Goal: Task Accomplishment & Management: Complete application form

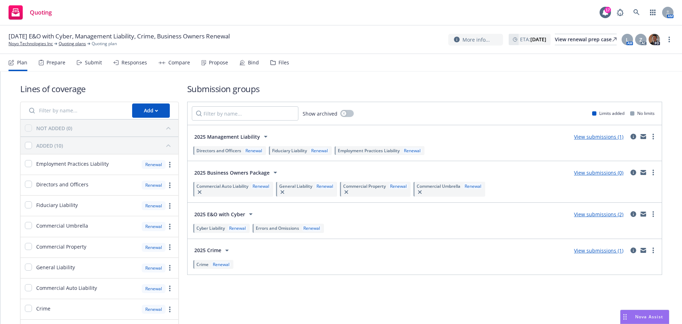
click at [92, 62] on div "Submit" at bounding box center [93, 63] width 17 height 6
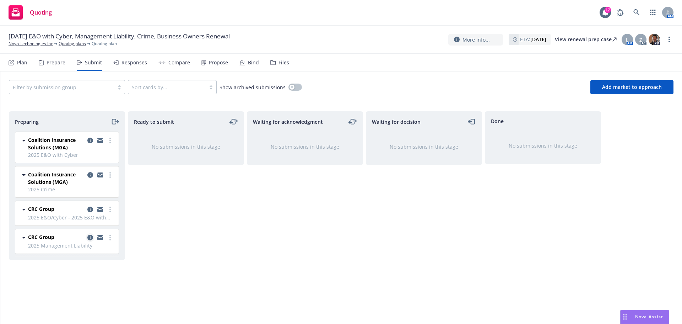
click at [89, 238] on icon "copy logging email" at bounding box center [90, 237] width 6 height 6
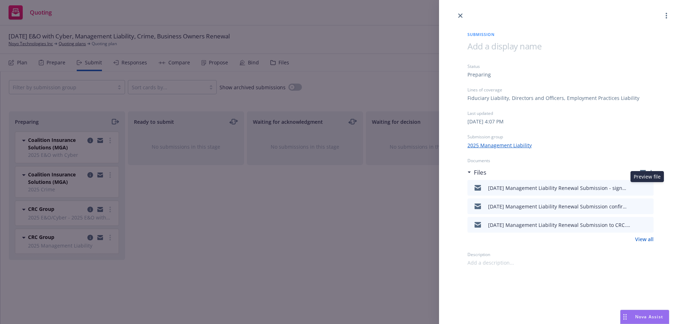
click at [646, 186] on icon "preview file" at bounding box center [647, 187] width 6 height 5
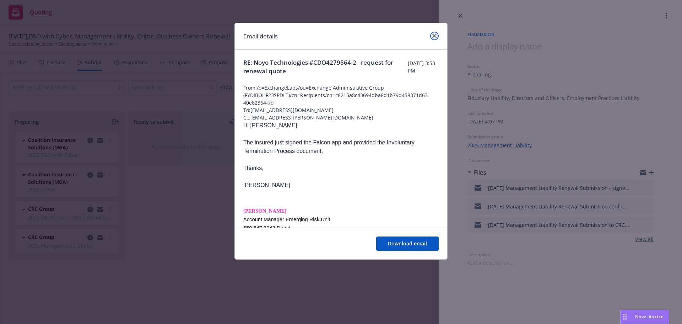
click at [435, 35] on icon "close" at bounding box center [434, 36] width 4 height 4
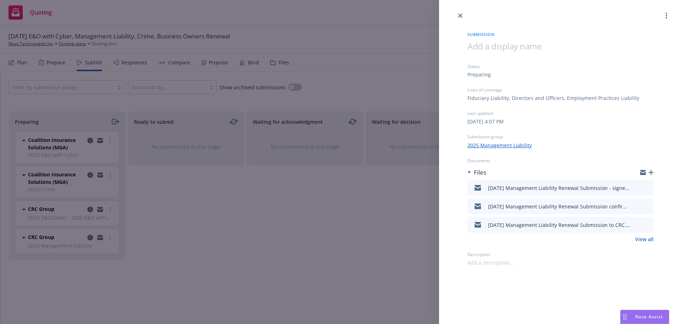
click at [646, 207] on icon "preview file" at bounding box center [647, 205] width 6 height 5
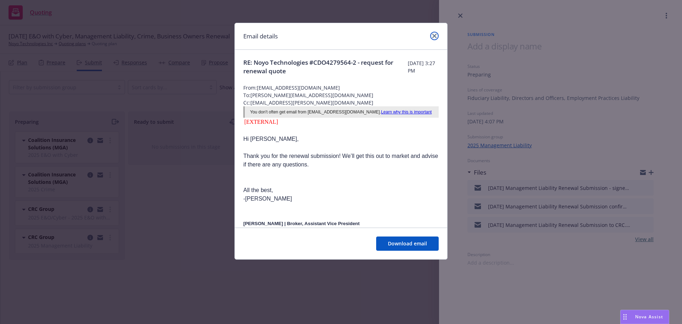
click at [435, 34] on icon "close" at bounding box center [434, 36] width 4 height 4
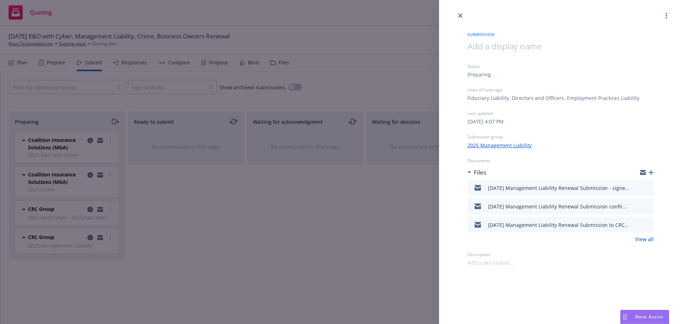
click at [647, 226] on icon "preview file" at bounding box center [647, 224] width 6 height 5
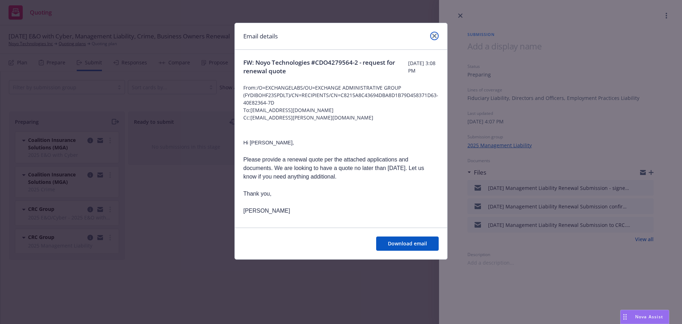
click at [435, 36] on icon "close" at bounding box center [434, 36] width 4 height 4
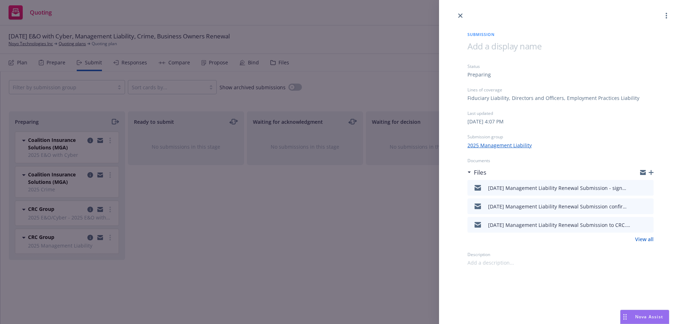
click at [648, 186] on icon "preview file" at bounding box center [647, 187] width 6 height 5
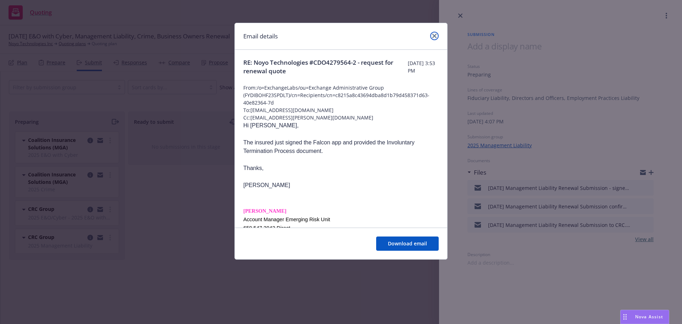
click at [431, 36] on link "close" at bounding box center [434, 36] width 9 height 9
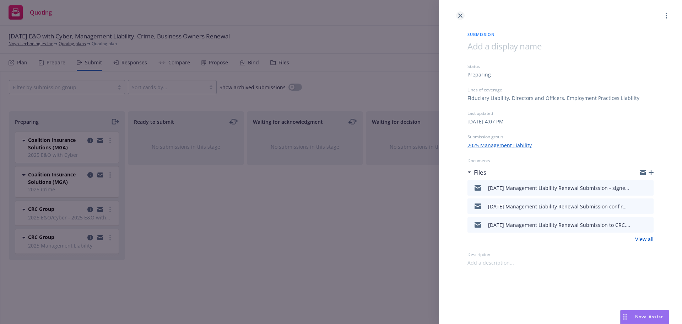
click at [459, 16] on icon "close" at bounding box center [460, 15] width 4 height 4
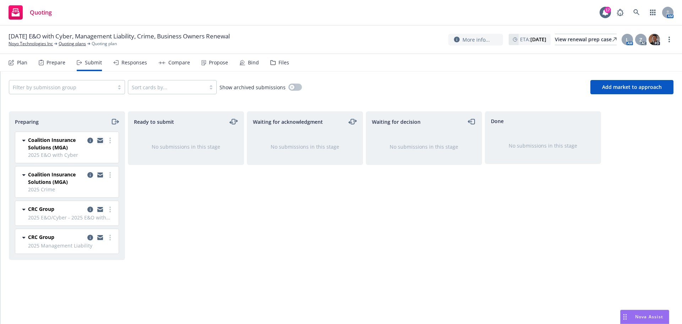
drag, startPoint x: 91, startPoint y: 140, endPoint x: 98, endPoint y: 140, distance: 6.8
click at [91, 140] on icon "copy logging email" at bounding box center [90, 140] width 6 height 6
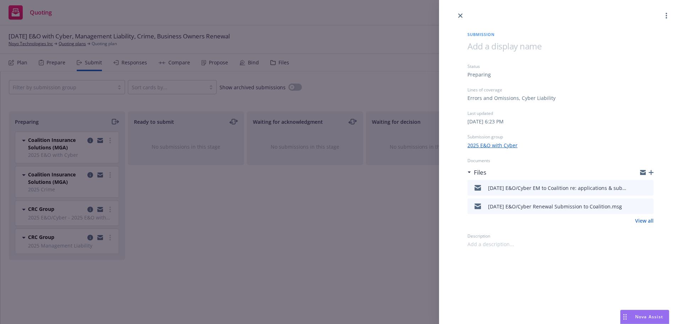
click at [646, 187] on icon "preview file" at bounding box center [647, 187] width 6 height 5
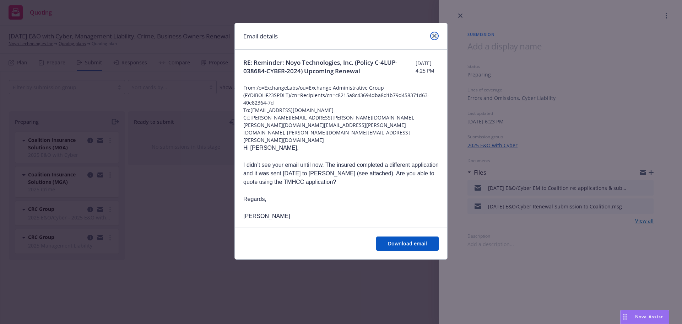
click at [435, 34] on icon "close" at bounding box center [434, 36] width 4 height 4
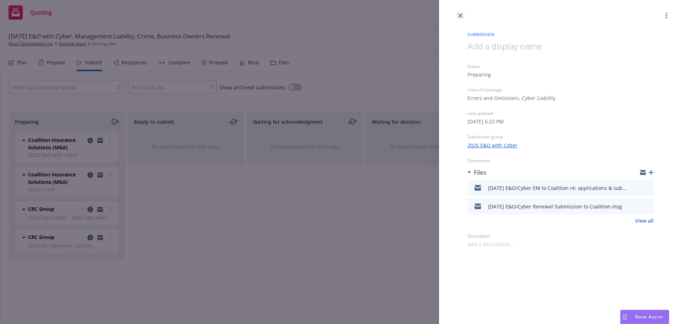
click at [460, 15] on icon "close" at bounding box center [460, 15] width 4 height 4
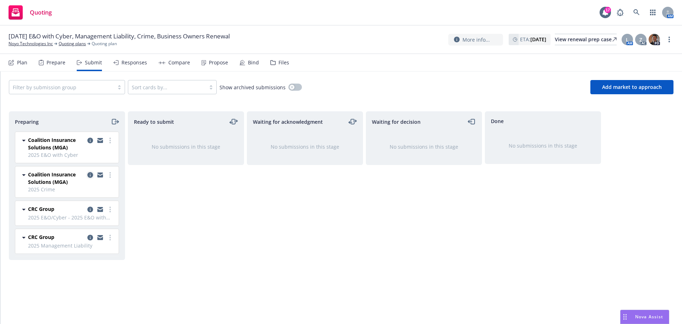
click at [89, 176] on icon "copy logging email" at bounding box center [90, 175] width 6 height 6
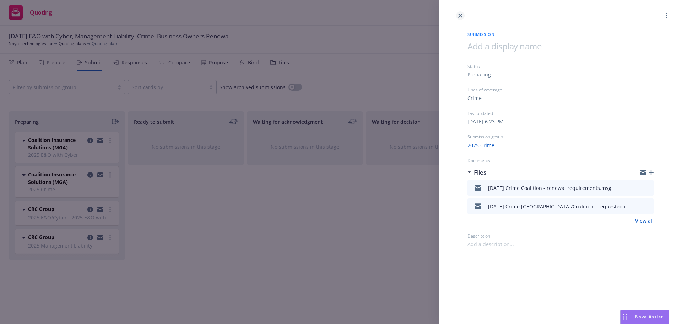
click at [460, 15] on icon "close" at bounding box center [460, 15] width 4 height 4
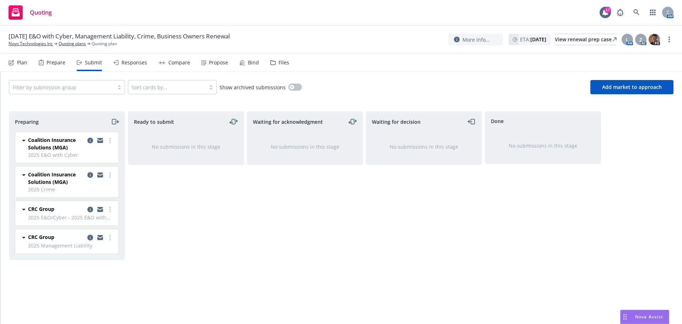
click at [89, 238] on icon "copy logging email" at bounding box center [90, 237] width 6 height 6
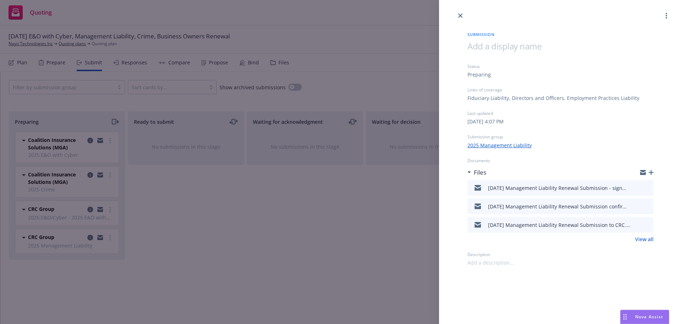
drag, startPoint x: 637, startPoint y: 188, endPoint x: 626, endPoint y: 183, distance: 11.6
click at [637, 188] on icon "download file" at bounding box center [635, 187] width 6 height 6
click at [650, 171] on icon "button" at bounding box center [651, 172] width 5 height 5
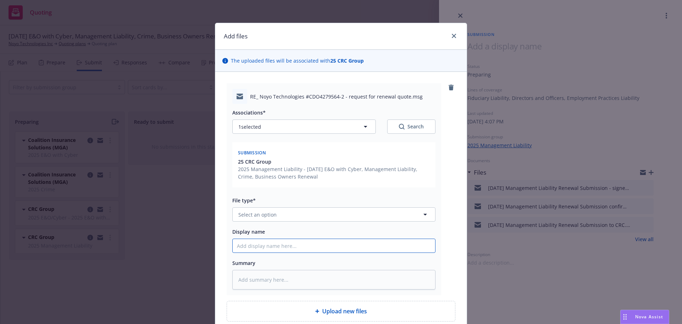
click at [238, 247] on input "Display name" at bounding box center [334, 245] width 202 height 13
type textarea "x"
type input "1"
type textarea "x"
type input "10"
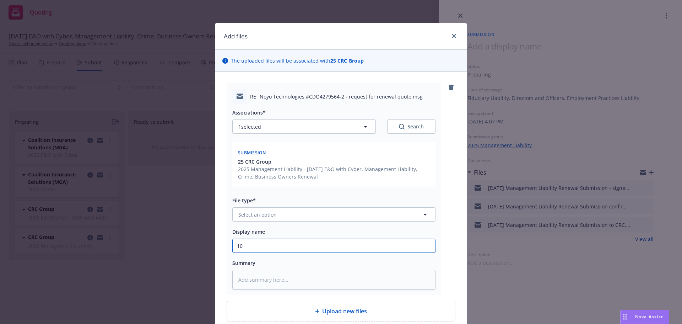
type textarea "x"
type input "10/"
type textarea "x"
type input "10/1"
type textarea "x"
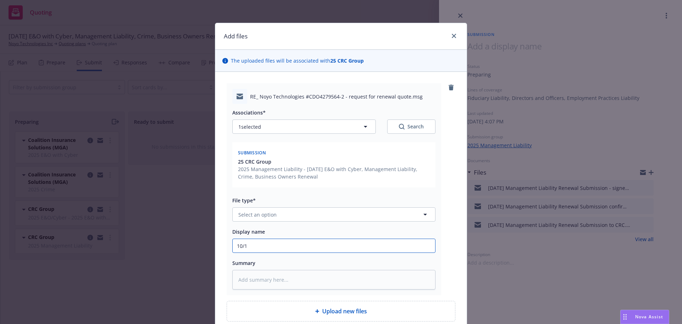
type input "10/1/"
type textarea "x"
type input "10/1/2"
type textarea "x"
type input "[DATE]"
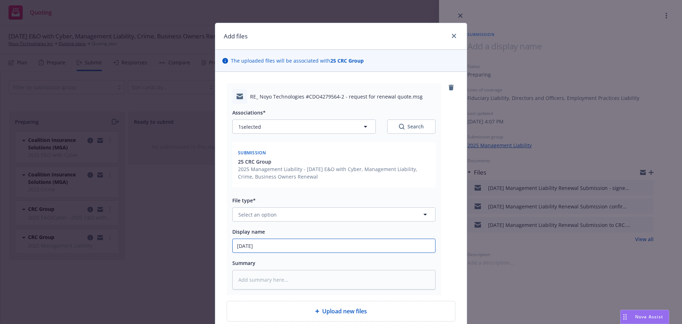
type textarea "x"
type input "10/1/202"
type textarea "x"
type input "[DATE]"
type textarea "x"
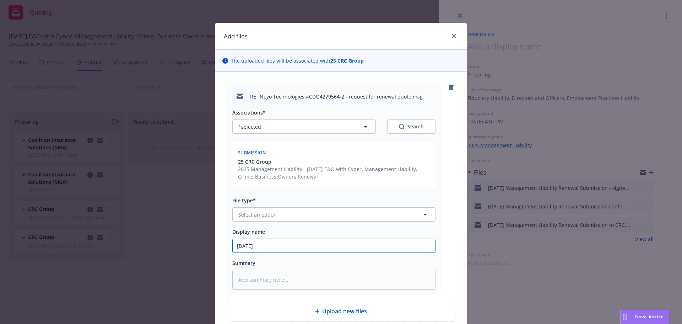
type input "[DATE]"
type textarea "x"
type input "[DATE] M"
type textarea "x"
type input "[DATE] Ma"
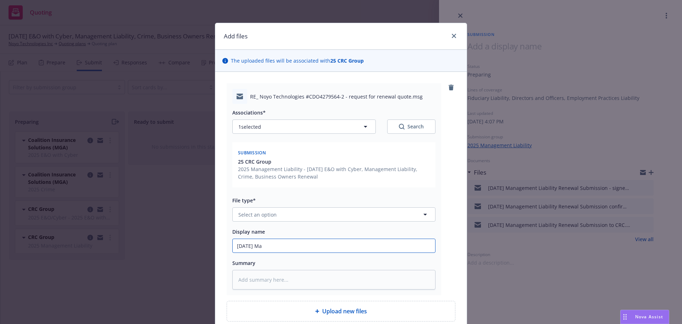
type textarea "x"
type input "[DATE] Man"
type textarea "x"
type input "[DATE] Mana"
type textarea "x"
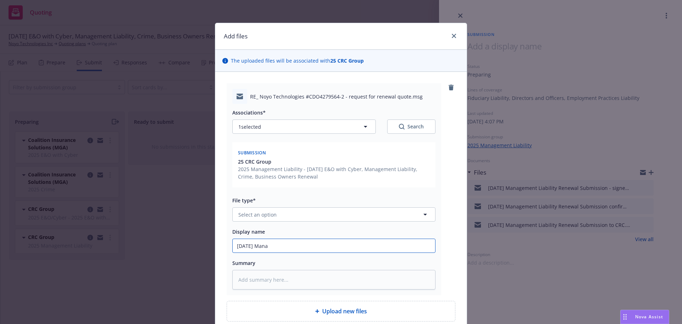
type input "[DATE] Manag"
type textarea "x"
type input "[DATE] Manage"
type textarea "x"
type input "[DATE] Manageme"
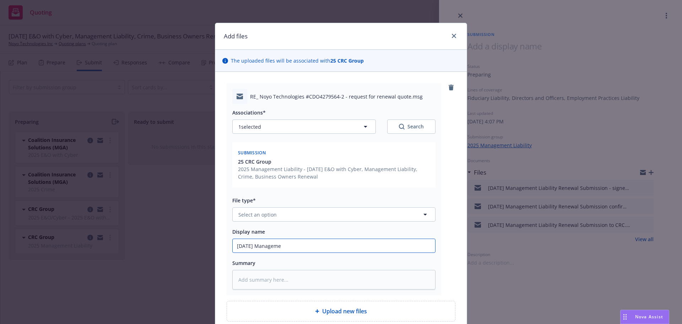
type textarea "x"
type input "[DATE] Managemen"
type textarea "x"
type input "[DATE] Management"
type textarea "x"
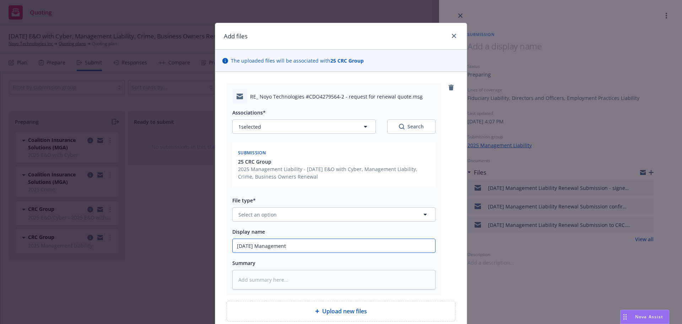
type input "[DATE] Management"
type textarea "x"
type input "[DATE] Management L"
type textarea "x"
type input "[DATE] Management Li"
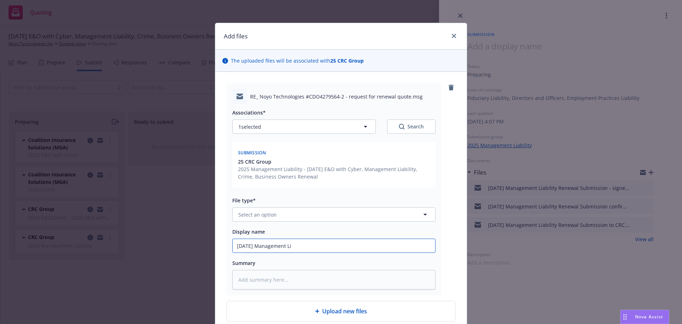
type textarea "x"
type input "[DATE] Management Lia"
type textarea "x"
type input "[DATE] Management Liab"
type textarea "x"
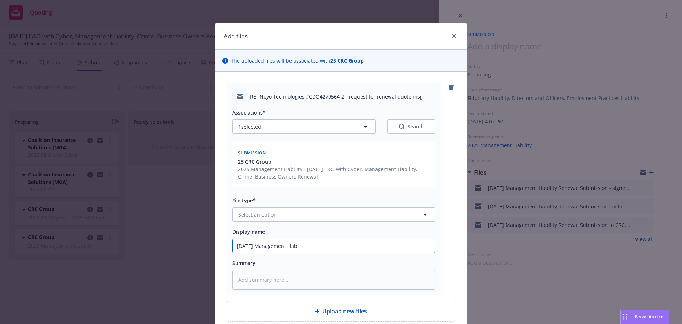
type input "[DATE] Management Liabi"
type textarea "x"
type input "[DATE] Management Liabil"
type textarea "x"
type input "[DATE] Management Liabili"
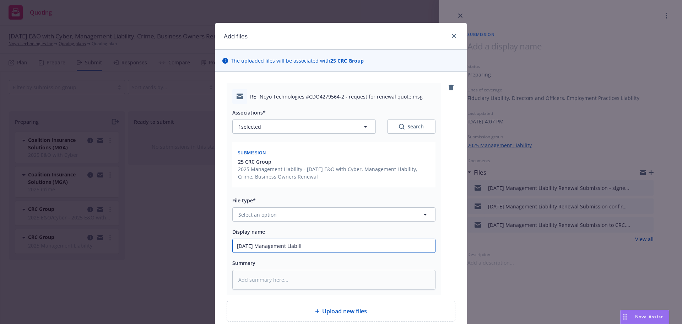
type textarea "x"
type input "[DATE] Management Liabilit"
type textarea "x"
type input "[DATE] Management Liabilitu"
type textarea "x"
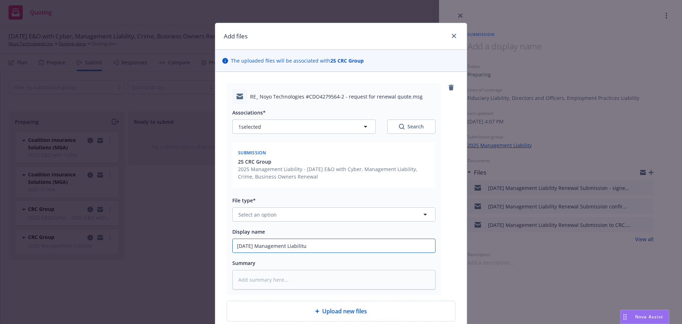
type input "[DATE] Management Liabilit"
type textarea "x"
type input "[DATE] Management Liability"
type textarea "x"
type input "[DATE] Management Liability"
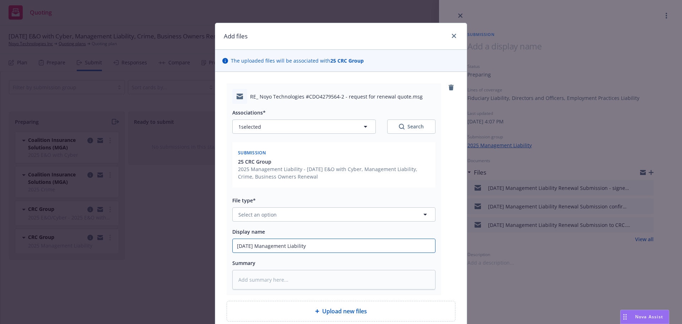
type textarea "x"
type input "[DATE] Management Liability R"
type textarea "x"
type input "[DATE] Management Liability Re"
type textarea "x"
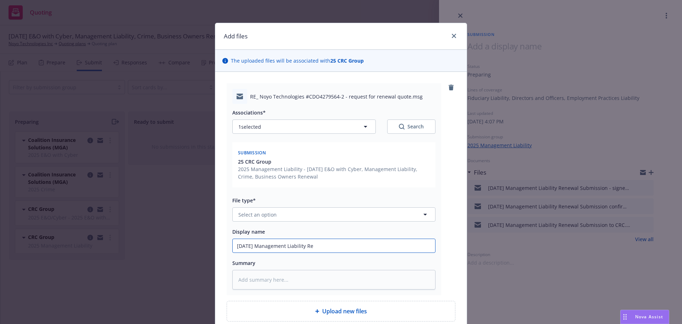
type input "[DATE] Management Liability Ren"
type textarea "x"
type input "[DATE] Management Liability [PERSON_NAME]"
type textarea "x"
type input "[DATE] Management Liability Renew"
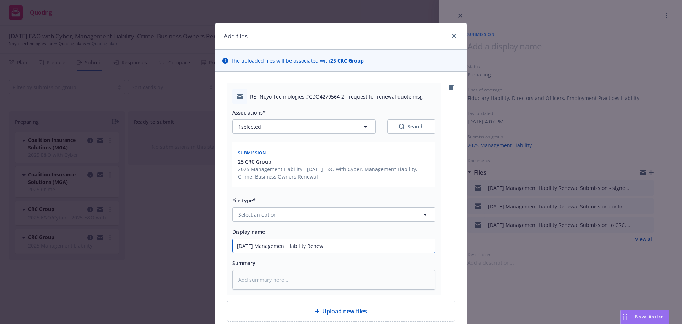
type textarea "x"
type input "[DATE] Management Liability Renewa"
type textarea "x"
type input "[DATE] Management Liability Renewal"
type textarea "x"
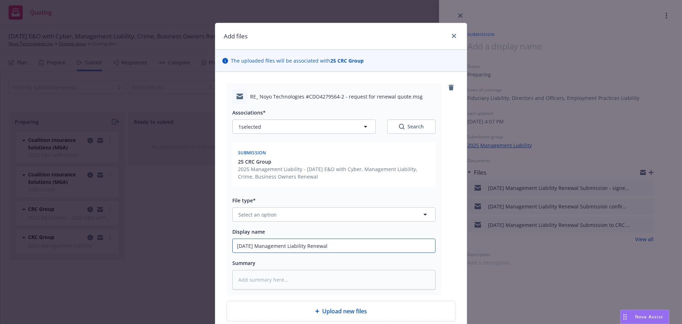
type input "[DATE] Management Liability Renewal"
type textarea "x"
type input "[DATE] Management Liability Renewal S"
type textarea "x"
type input "[DATE] Management Liability Renewal Su"
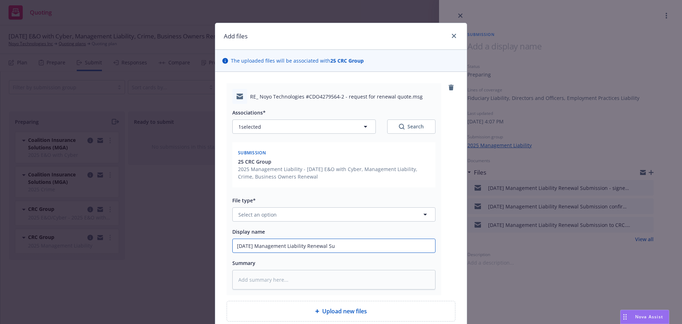
type textarea "x"
type input "[DATE] Management Liability Renewal Sub"
type textarea "x"
type input "[DATE] Management Liability Renewal Subm"
type textarea "x"
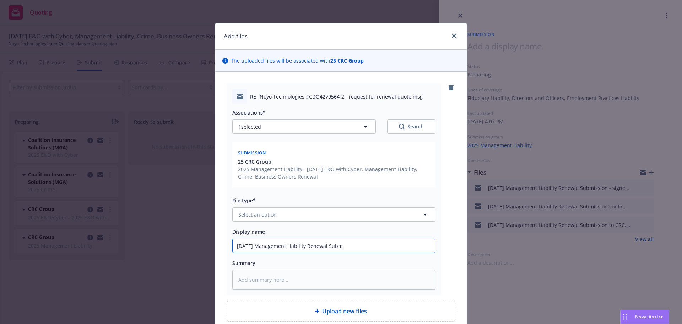
type input "[DATE] Management Liability Renewal Submi"
type textarea "x"
type input "[DATE] Management Liability Renewal Submis"
type textarea "x"
type input "[DATE] Management Liability Renewal Submiss"
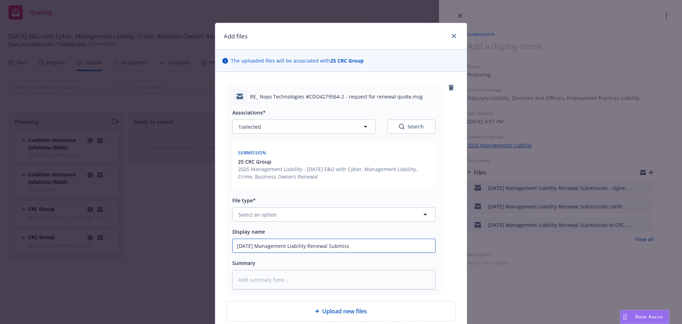
type textarea "x"
type input "[DATE] Management Liability Renewal Submissi"
type textarea "x"
type input "[DATE] Management Liability Renewal Submissio"
type textarea "x"
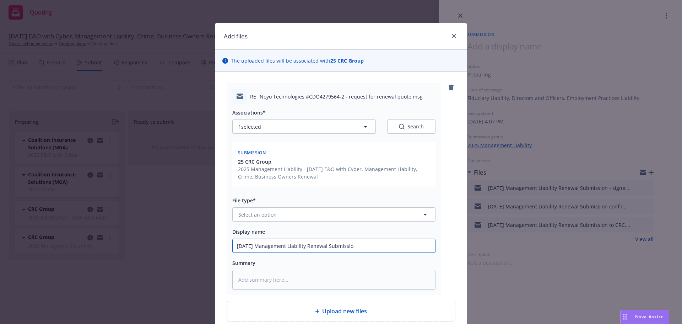
type input "[DATE] Management Liability Renewal Submission"
type textarea "x"
type input "[DATE] Management Liability Renewal Submission"
type textarea "x"
type input "[DATE] Management Liability Renewal Submission -"
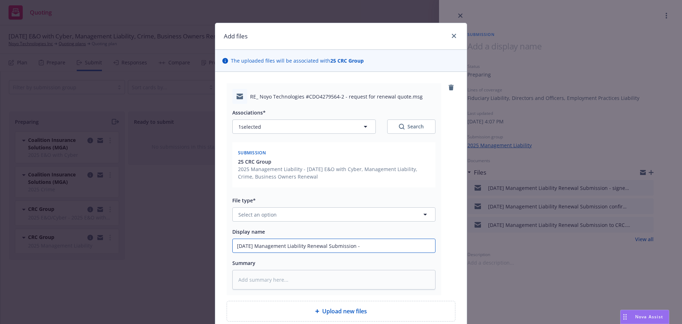
type textarea "x"
type input "[DATE] Management Liability Renewal Submission -"
type textarea "x"
type input "[DATE] Management Liability Renewal Submission - a"
type textarea "x"
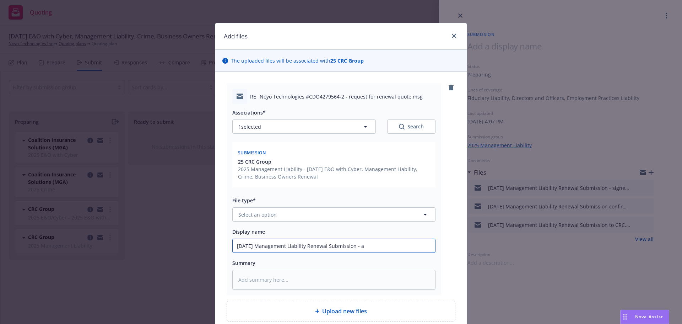
type input "[DATE] Management Liability Renewal Submission - ad"
type textarea "x"
type input "[DATE] Management Liability Renewal Submission - adv"
type textarea "x"
type input "[DATE] Management Liability Renewal Submission - advi"
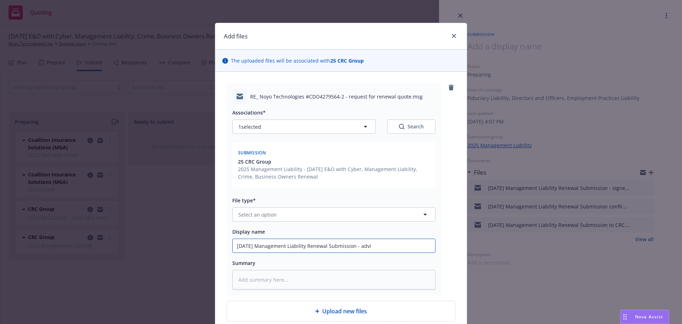
type textarea "x"
type input "[DATE] Management Liability Renewal Submission - advis"
type textarea "x"
type input "[DATE] Management Liability Renewal Submission - advise"
type textarea "x"
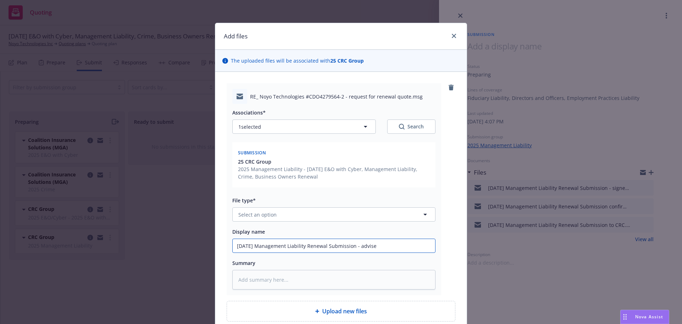
type input "[DATE] Management Liability Renewal Submission - advised"
type textarea "x"
type input "[DATE] Management Liability Renewal Submission - advised"
type textarea "x"
type input "[DATE] Management Liability Renewal Submission - advised C"
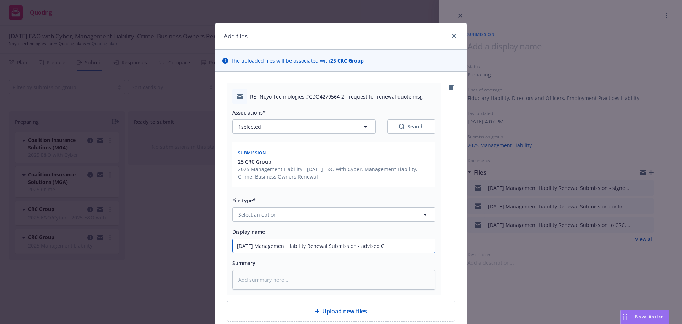
type textarea "x"
type input "[DATE] Management Liability Renewal Submission - advised CR"
type textarea "x"
type input "[DATE] Management Liability Renewal Submission - advised CRC"
type textarea "x"
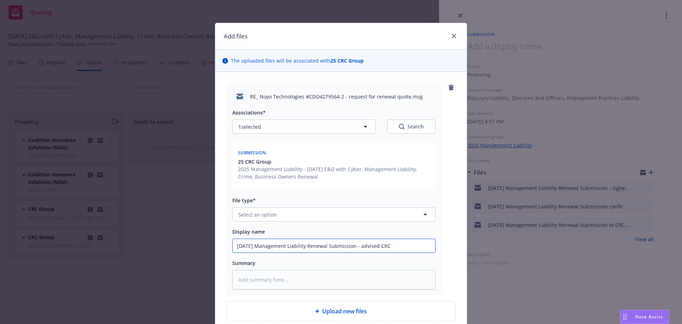
type input "[DATE] Management Liability Renewal Submission - advised CR"
type textarea "x"
type input "[DATE] Management Liability Renewal Submission - advised C"
type textarea "x"
type input "[DATE] Management Liability Renewal Submission - advised"
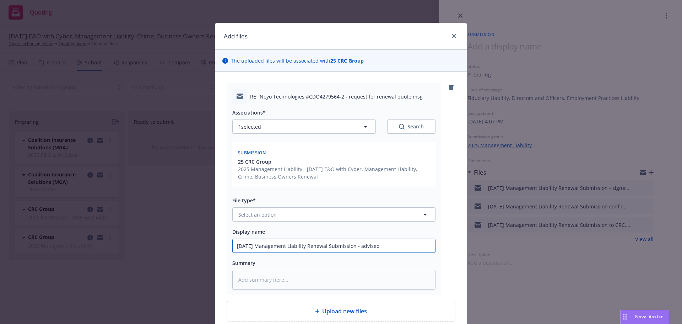
type textarea "x"
type input "[DATE] Management Liability Renewal Submission - advised b"
type textarea "x"
type input "[DATE] Management Liability Renewal Submission - advised bro"
type textarea "x"
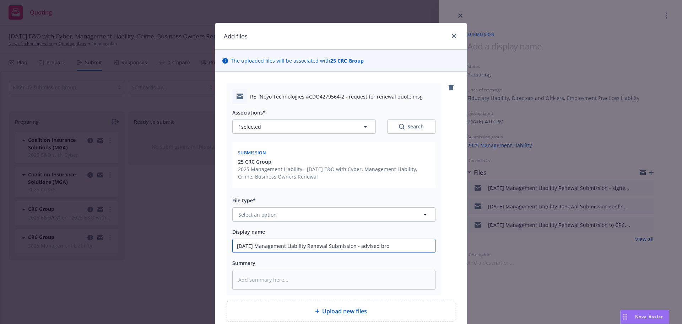
type input "[DATE] Management Liability Renewal Submission - advised brok"
type textarea "x"
type input "[DATE] Management Liability Renewal Submission - advised broke"
type textarea "x"
type input "[DATE] Management Liability Renewal Submission - advised broker"
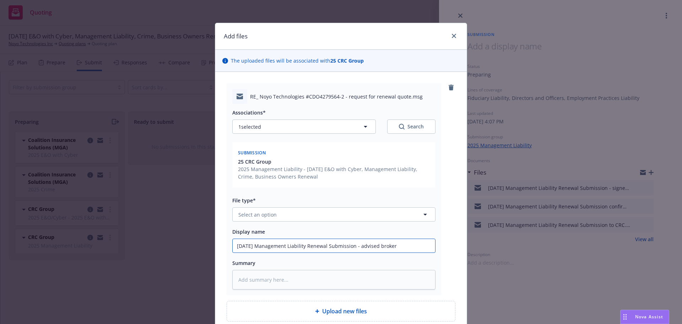
type textarea "x"
type input "[DATE] Management Liability Renewal Submission - advised broker"
type textarea "x"
type input "[DATE] Management Liability Renewal Submission - advised broker t"
type textarea "x"
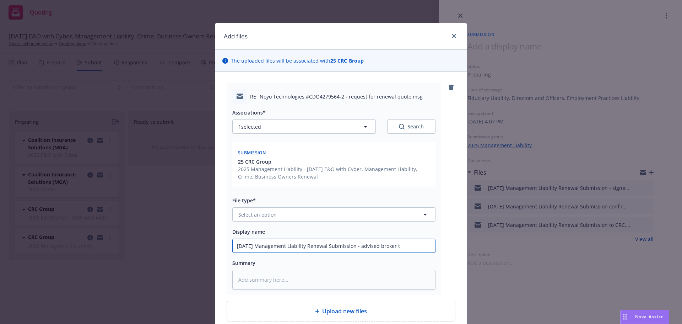
type input "[DATE] Management Liability Renewal Submission - advised broker to"
type textarea "x"
type input "[DATE] Management Liability Renewal Submission - advised broker to"
type textarea "x"
type input "[DATE] Management Liability Renewal Submission - advised broker to f"
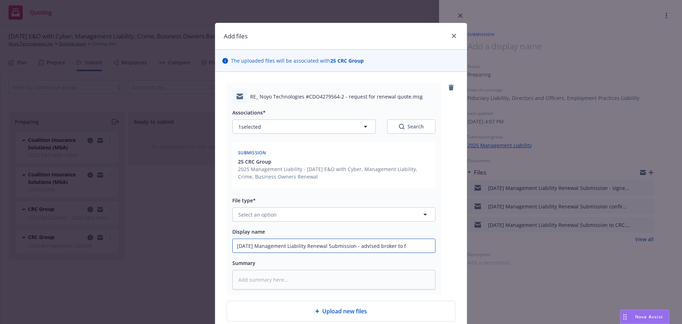
type textarea "x"
type input "[DATE] Management Liability Renewal Submission - advised broker to [GEOGRAPHIC_…"
type textarea "x"
type input "[DATE] Management Liability Renewal Submission - advised broker to flo"
type textarea "x"
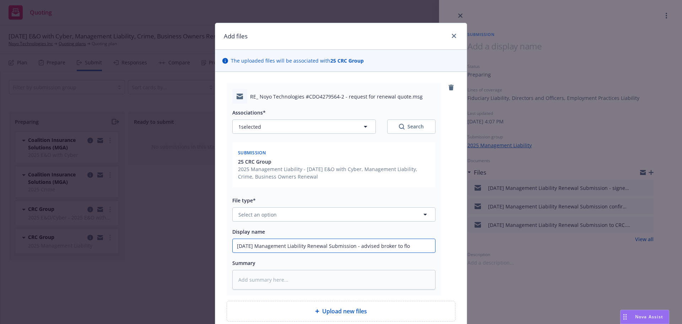
type input "[DATE] Management Liability Renewal Submission - advised broker to floo"
type textarea "x"
type input "[DATE] Management Liability Renewal Submission - advised broker to flood"
type textarea "x"
type input "[DATE] Management Liability Renewal Submission - advised broker to flood"
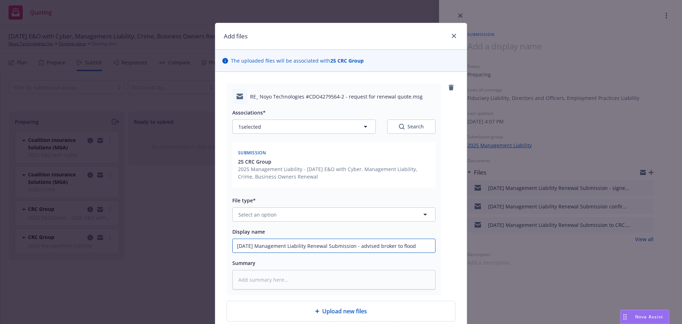
type textarea "x"
type input "[DATE] Management Liability Renewal Submission - advised broker to flood th"
type textarea "x"
type input "[DATE] Management Liability Renewal Submission - advised broker to flood the"
type textarea "x"
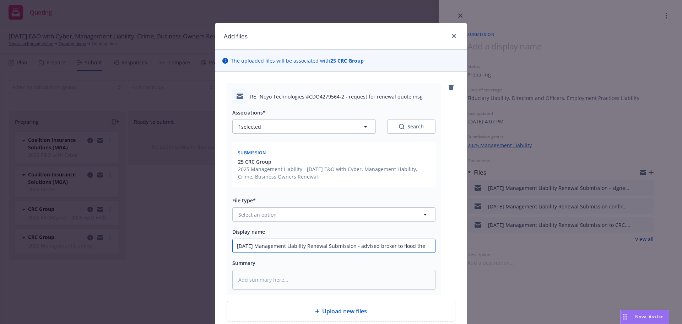
type input "[DATE] Management Liability Renewal Submission - advised broker to flood the"
type textarea "x"
type input "[DATE] Management Liability Renewal Submission - advised broker to flood the m"
type textarea "x"
type input "[DATE] Management Liability Renewal Submission - advised broker to flood the ma"
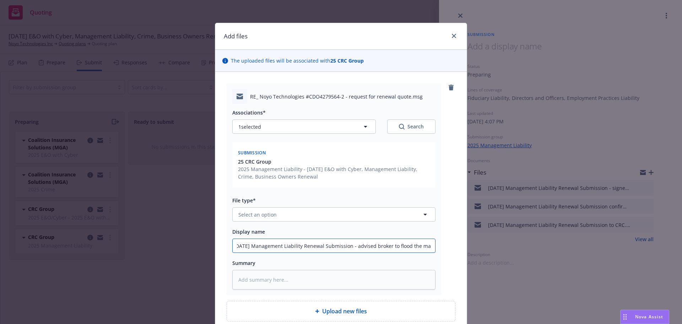
type textarea "x"
type input "[DATE] Management Liability Renewal Submission - advised broker to flood the mar"
type textarea "x"
type input "[DATE] Management Liability Renewal Submission - advised broker to flood the ma…"
type textarea "x"
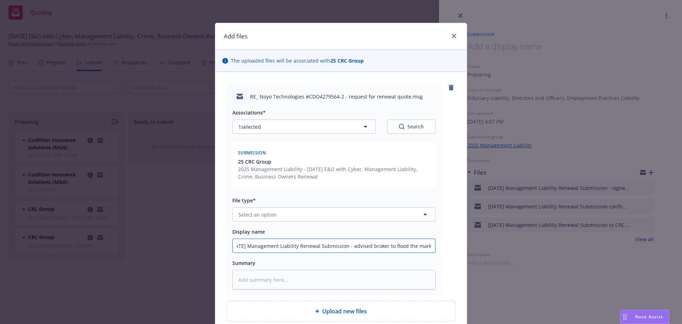
type input "[DATE] Management Liability Renewal Submission - advised broker to flood the ma…"
type textarea "x"
type input "[DATE] Management Liability Renewal Submission - advised broker to flood the ma…"
click at [256, 213] on span "Select an option" at bounding box center [257, 214] width 38 height 7
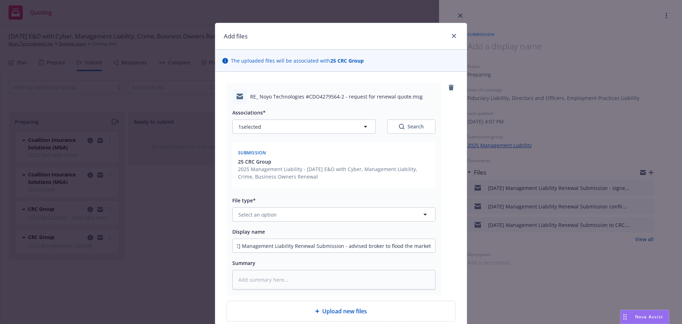
scroll to position [0, 0]
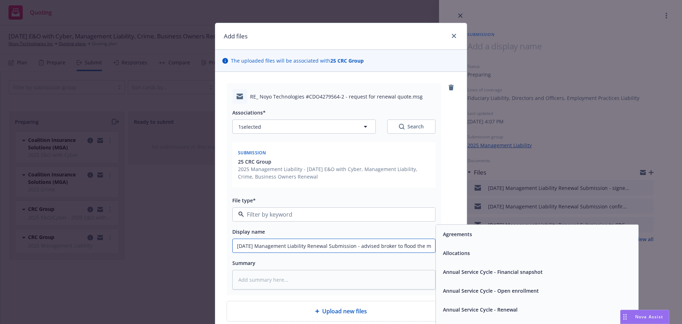
click at [416, 246] on input "[DATE] Management Liability Renewal Submission - advised broker to flood the ma…" at bounding box center [334, 245] width 202 height 13
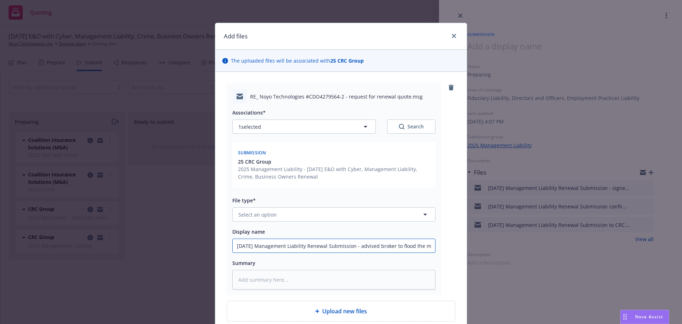
type textarea "x"
type input "[DATE] Management Liability Renewal Submission - advised broker to floo the mar…"
type textarea "x"
type input "[DATE] Management Liability Renewal Submission - advised broker to flo the mark…"
type textarea "x"
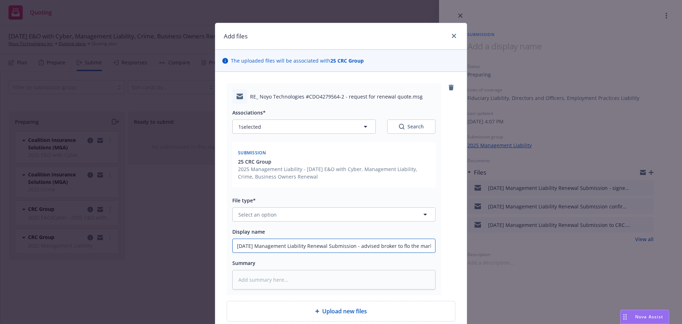
type input "[DATE] Management Liability Renewal Submission - advised broker to fl the market"
type textarea "x"
type input "[DATE] Management Liability Renewal Submission - advised broker to f the market"
type textarea "x"
type input "[DATE] Management Liability Renewal Submission - advised broker to the market"
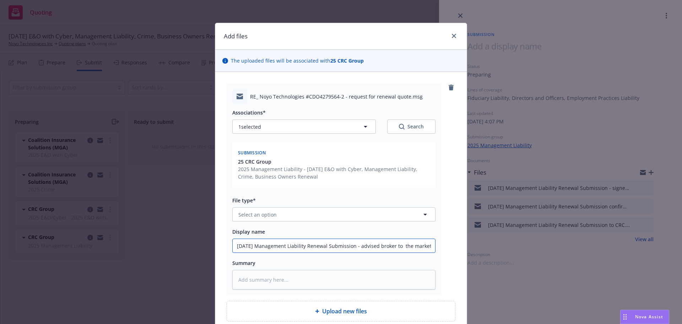
type textarea "x"
type input "[DATE] Management Liability Renewal Submission - advised broker to b the market"
type textarea "x"
type input "[DATE] Management Liability Renewal Submission - advised broker to bl the market"
type textarea "x"
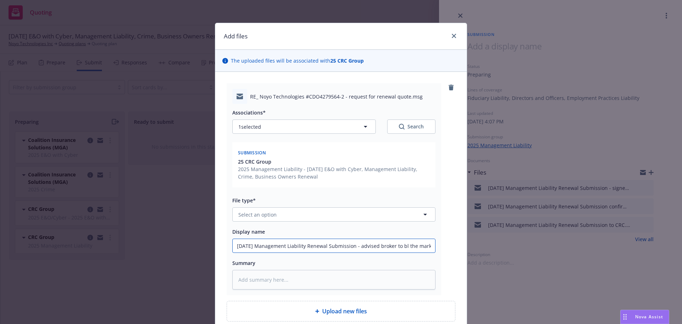
type input "[DATE] Management Liability Renewal Submission - advised broker to blc the mark…"
type textarea "x"
type input "[DATE] Management Liability Renewal Submission - advised broker to blco the mar…"
click at [318, 211] on button "Select an option" at bounding box center [333, 214] width 203 height 14
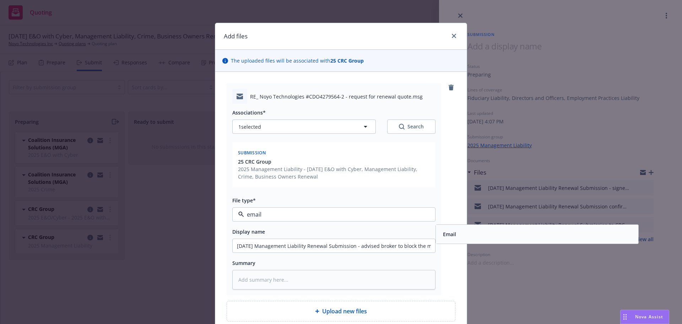
click at [467, 228] on div "Email" at bounding box center [537, 233] width 202 height 19
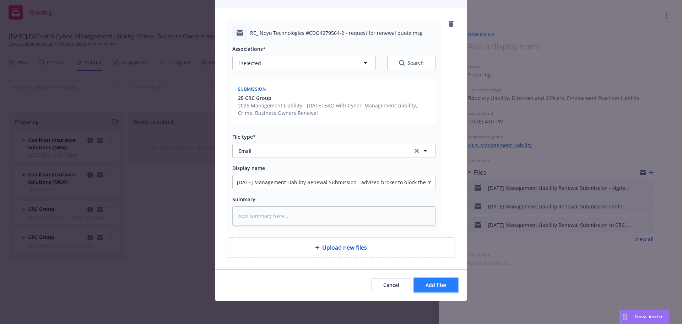
click at [430, 281] on button "Add files" at bounding box center [436, 285] width 44 height 14
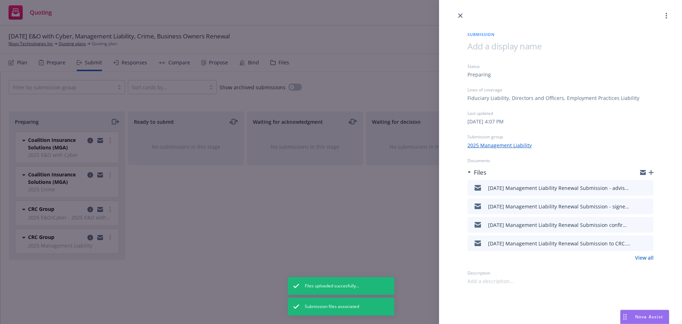
drag, startPoint x: 462, startPoint y: 15, endPoint x: 440, endPoint y: 13, distance: 22.4
click at [462, 14] on link "close" at bounding box center [460, 15] width 9 height 9
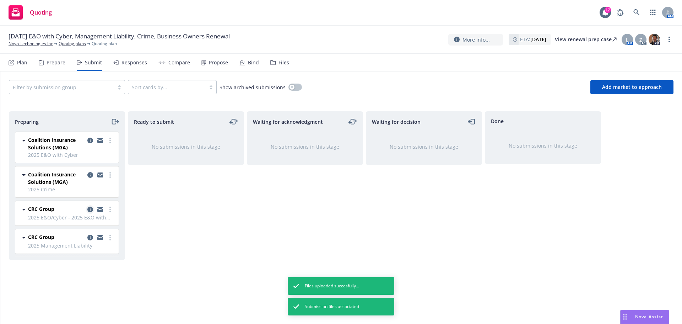
click at [91, 210] on icon "copy logging email" at bounding box center [90, 209] width 6 height 6
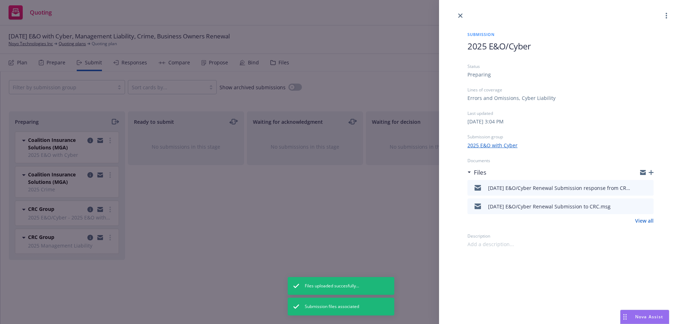
click at [651, 171] on icon "button" at bounding box center [651, 172] width 5 height 5
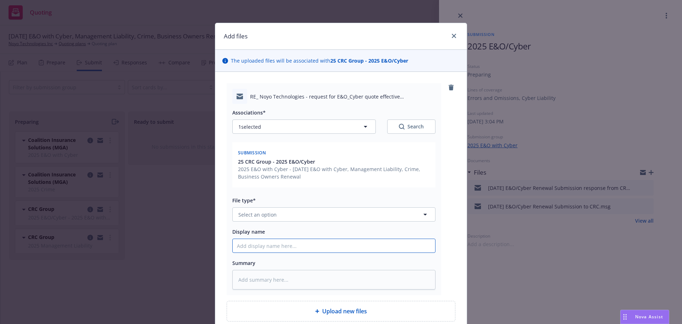
click at [246, 249] on input "Display name" at bounding box center [334, 245] width 202 height 13
click at [248, 216] on span "Select an option" at bounding box center [257, 214] width 38 height 7
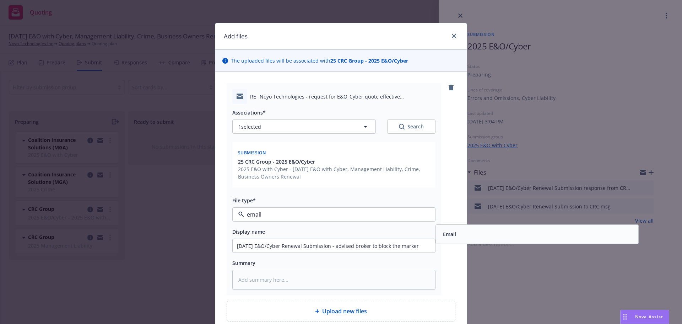
click at [447, 229] on div "Email" at bounding box center [448, 234] width 17 height 10
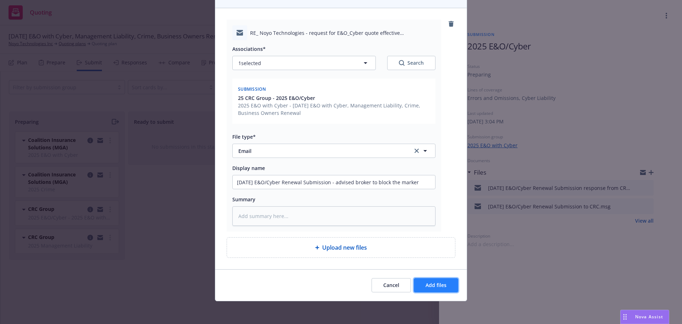
click at [436, 288] on button "Add files" at bounding box center [436, 285] width 44 height 14
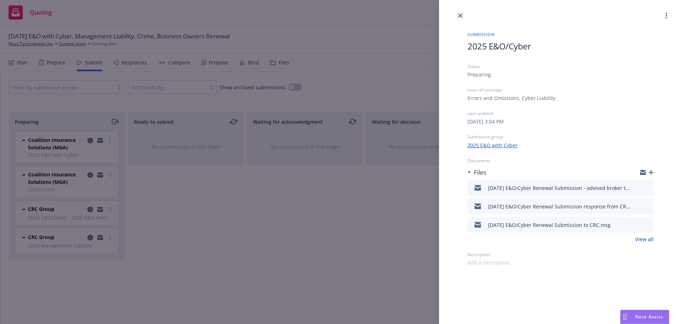
click at [459, 14] on icon "close" at bounding box center [460, 15] width 4 height 4
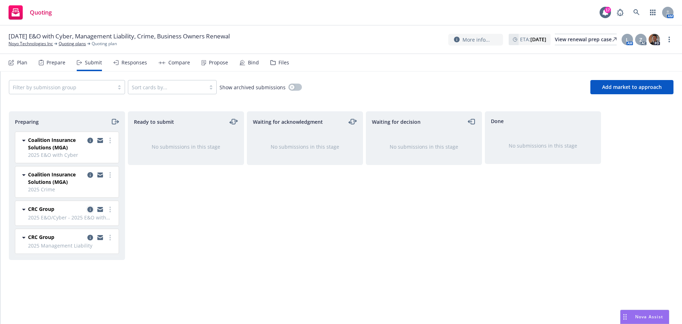
click at [92, 208] on icon "copy logging email" at bounding box center [90, 209] width 6 height 6
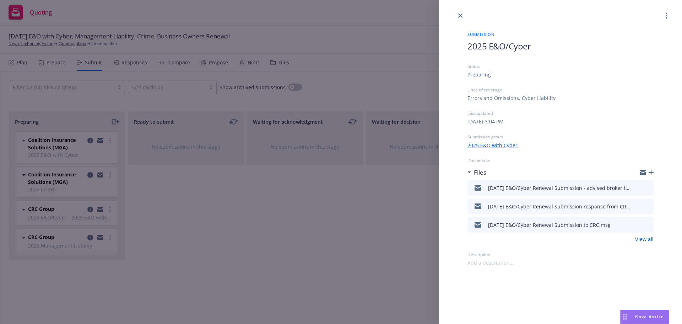
click at [652, 170] on icon "button" at bounding box center [651, 172] width 5 height 5
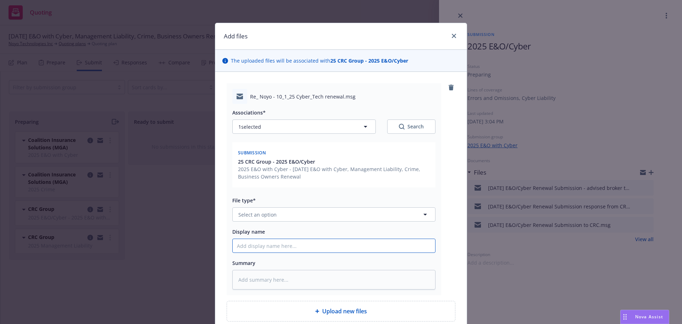
click at [241, 248] on input "Display name" at bounding box center [334, 245] width 202 height 13
click at [255, 212] on span "Select an option" at bounding box center [257, 214] width 38 height 7
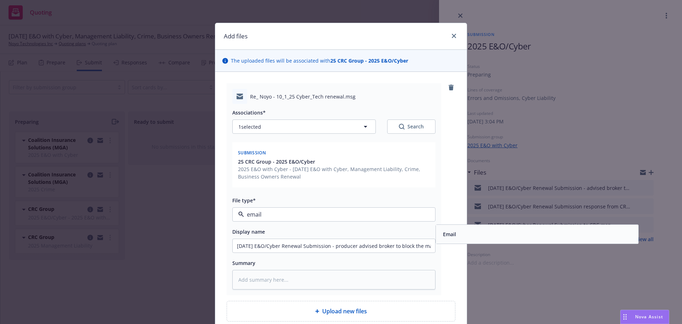
click at [461, 235] on div "Email" at bounding box center [537, 234] width 194 height 10
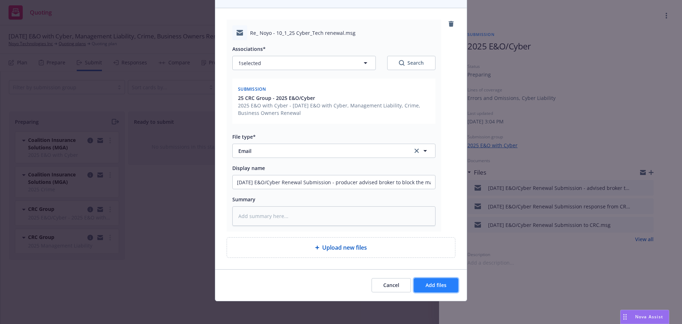
click at [435, 282] on span "Add files" at bounding box center [435, 284] width 21 height 7
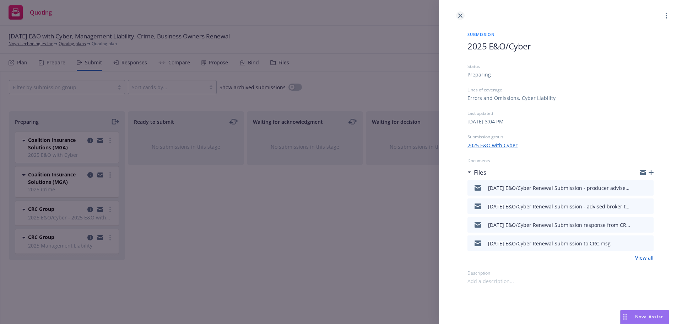
click at [462, 13] on icon "close" at bounding box center [460, 15] width 4 height 4
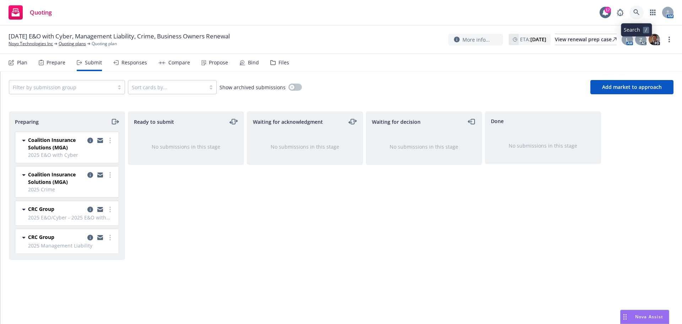
click at [635, 12] on icon at bounding box center [636, 12] width 6 height 6
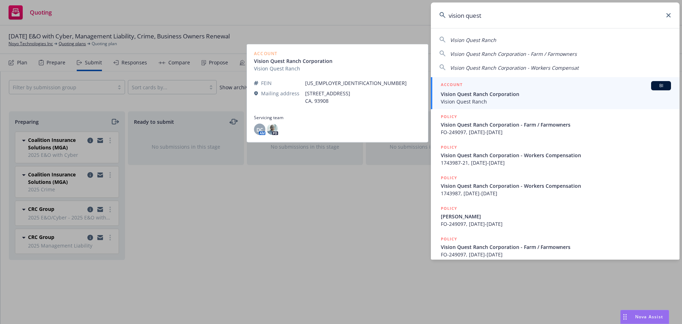
click at [458, 97] on span "Vision Quest Ranch Corporation" at bounding box center [556, 93] width 230 height 7
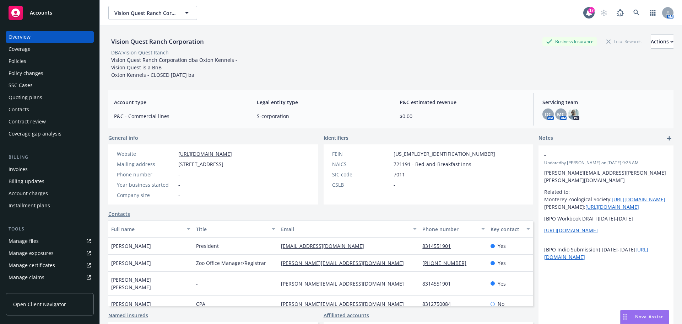
click at [16, 59] on div "Policies" at bounding box center [18, 60] width 18 height 11
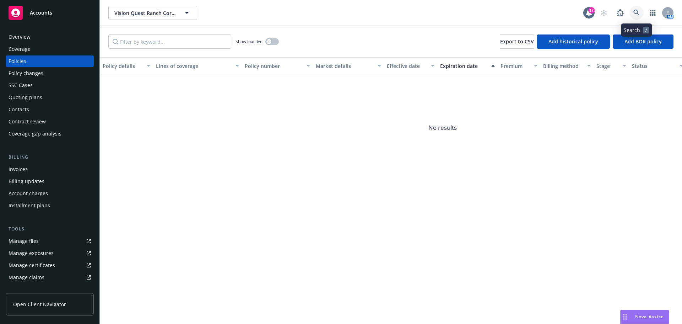
click at [638, 13] on icon at bounding box center [636, 13] width 6 height 6
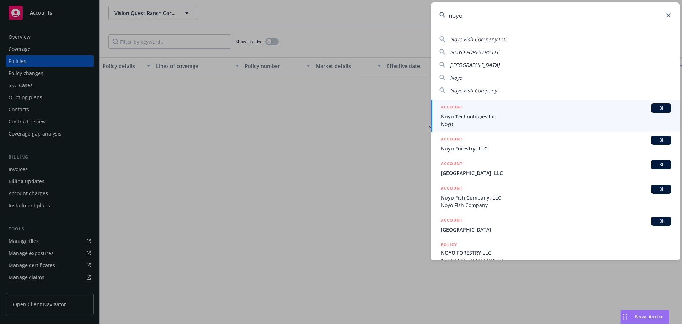
type input "noyo"
click at [476, 116] on span "Noyo Technologies Inc" at bounding box center [556, 116] width 230 height 7
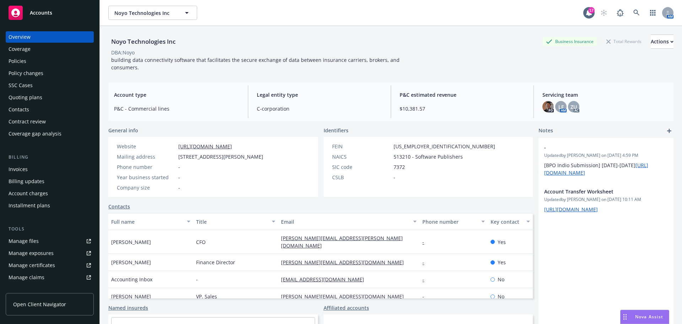
click at [16, 61] on div "Policies" at bounding box center [18, 60] width 18 height 11
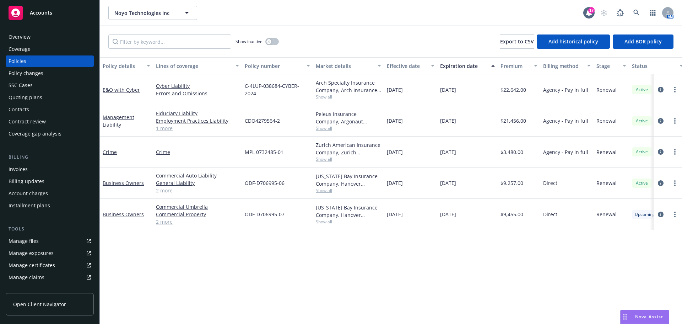
click at [26, 34] on div "Overview" at bounding box center [20, 36] width 22 height 11
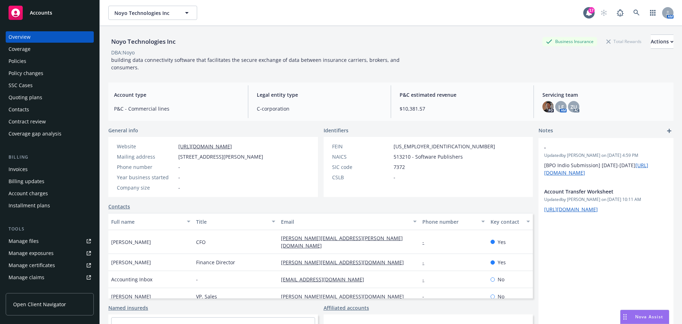
click at [21, 59] on div "Policies" at bounding box center [18, 60] width 18 height 11
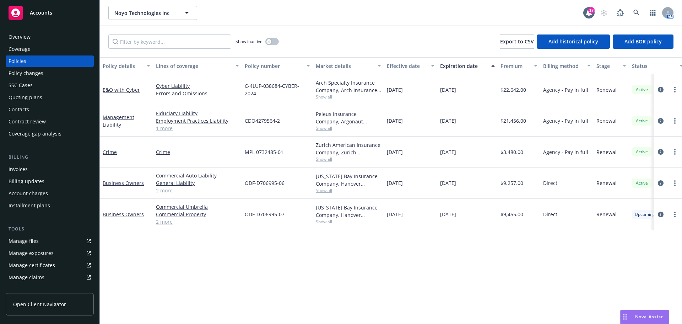
click at [327, 96] on span "Show all" at bounding box center [348, 97] width 65 height 6
click at [662, 88] on icon "circleInformation" at bounding box center [661, 90] width 6 height 6
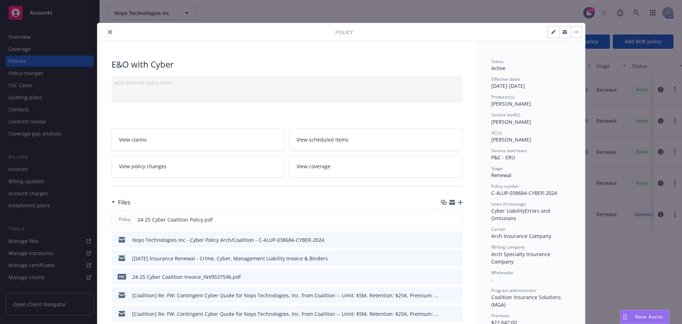
click at [108, 31] on icon "close" at bounding box center [110, 32] width 4 height 4
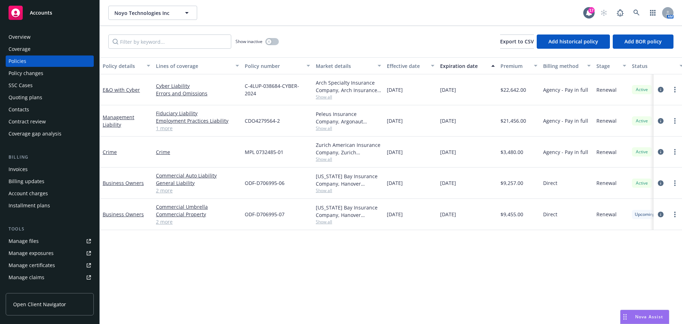
click at [26, 98] on div "Quoting plans" at bounding box center [26, 97] width 34 height 11
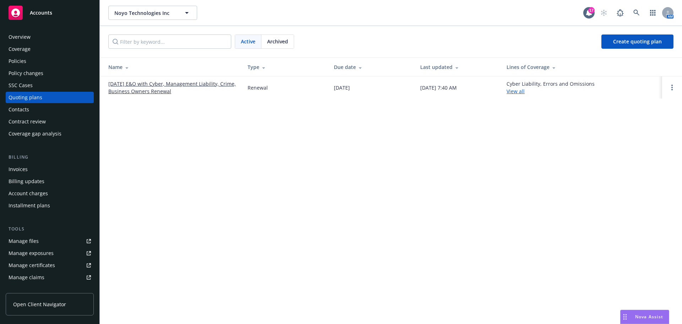
click at [182, 84] on link "[DATE] E&O with Cyber, Management Liability, Crime, Business Owners Renewal" at bounding box center [172, 87] width 128 height 15
